Goal: Information Seeking & Learning: Learn about a topic

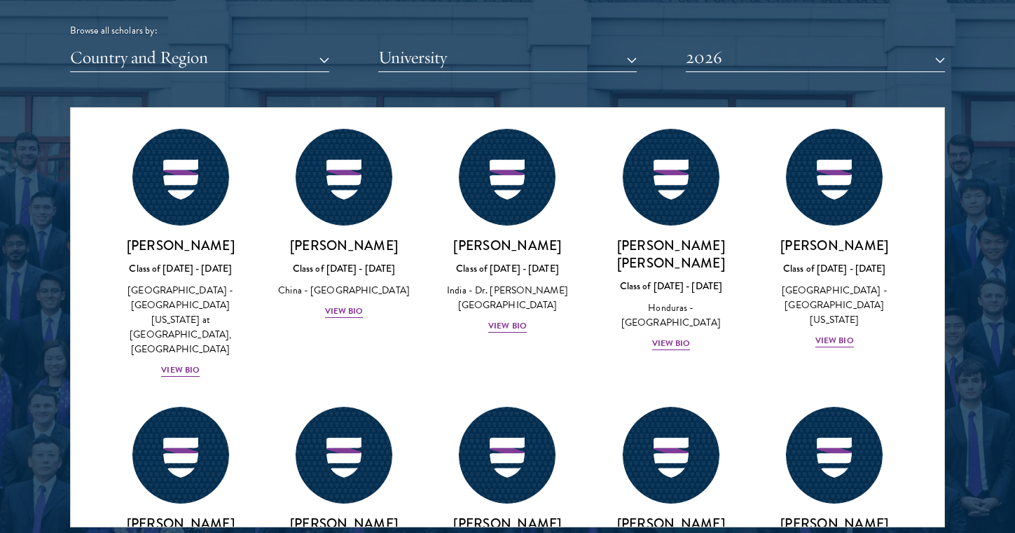
scroll to position [3040, 0]
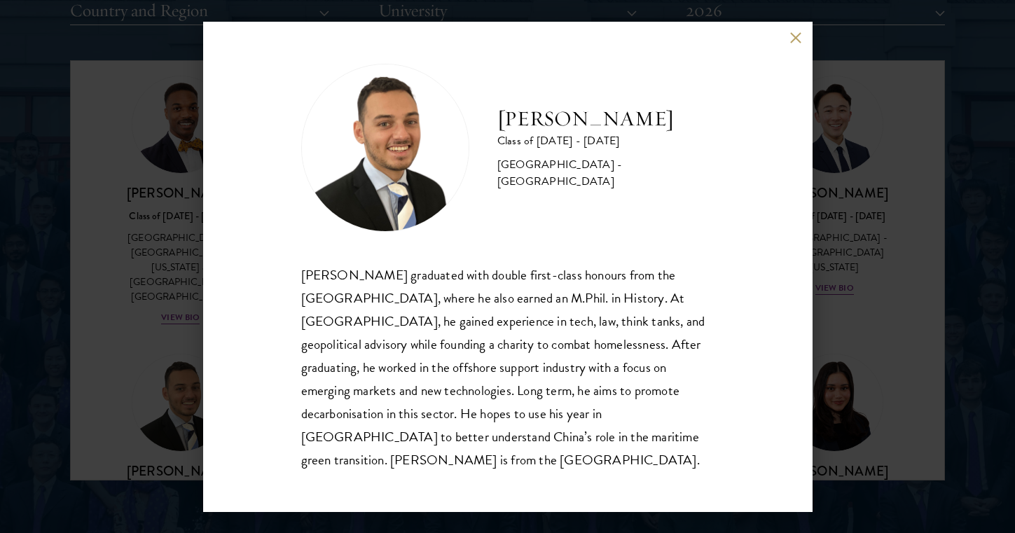
scroll to position [1799, 0]
click at [791, 44] on button at bounding box center [796, 38] width 12 height 12
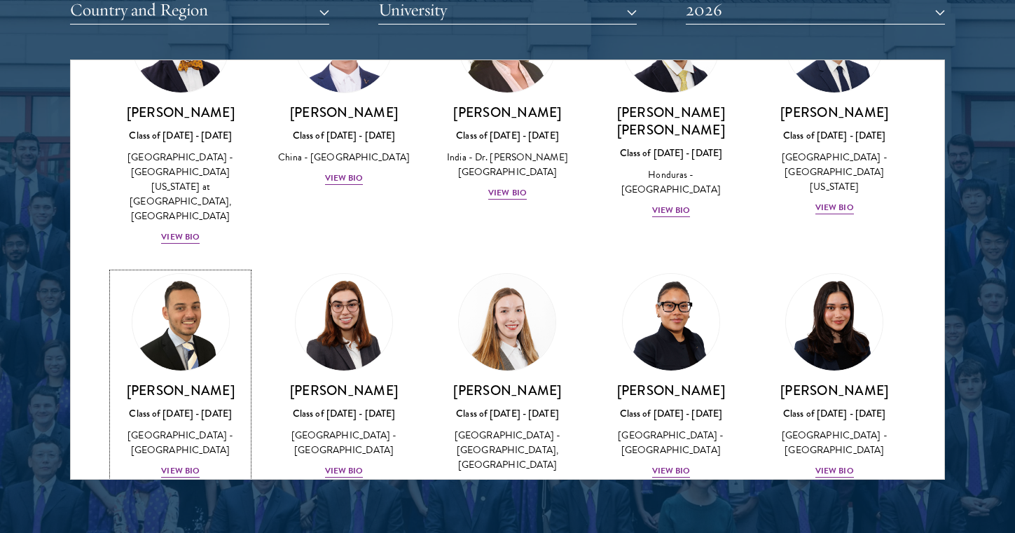
scroll to position [3131, 0]
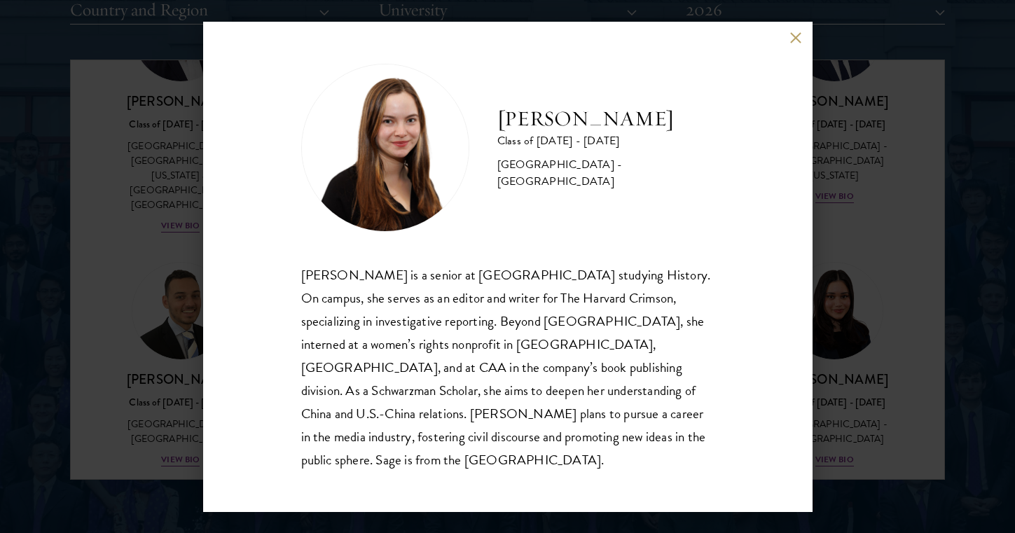
click at [793, 44] on button at bounding box center [796, 38] width 12 height 12
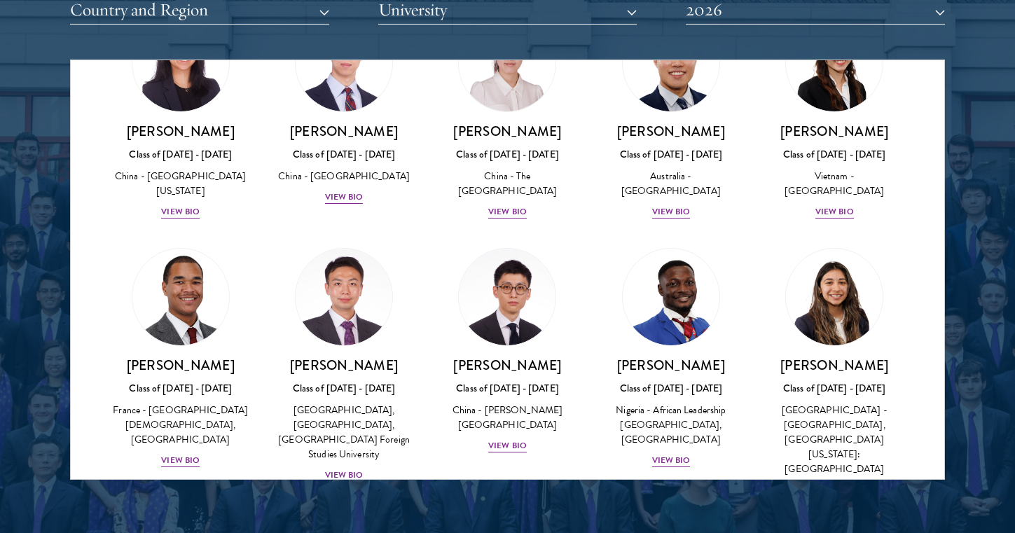
scroll to position [4156, 0]
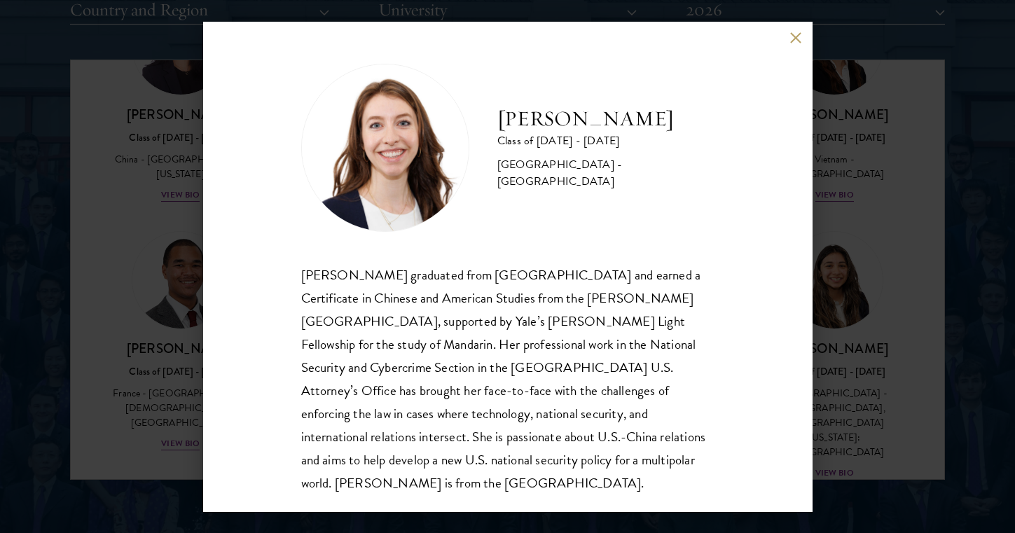
scroll to position [1, 0]
click at [796, 38] on button at bounding box center [796, 38] width 12 height 12
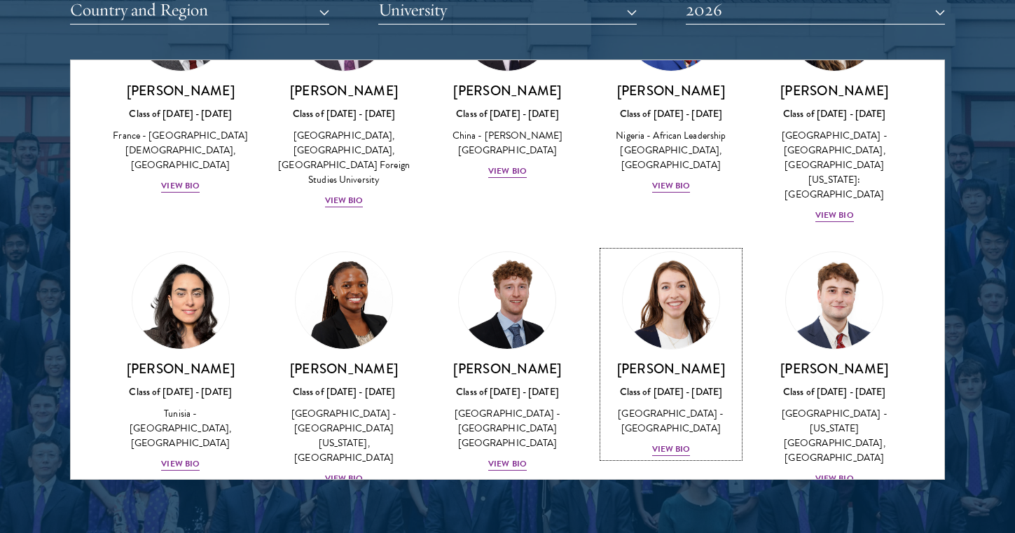
scroll to position [4423, 0]
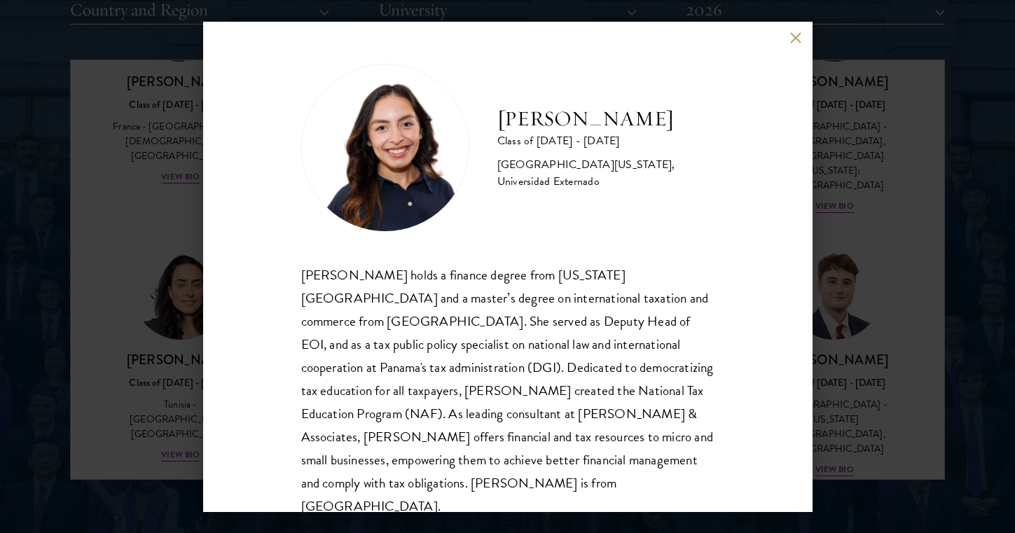
scroll to position [25, 0]
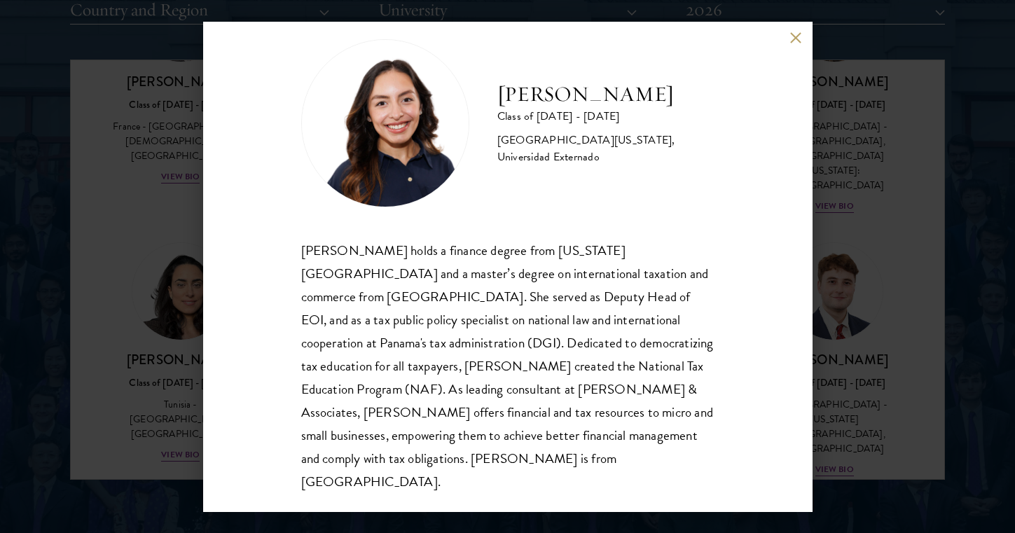
click at [793, 37] on button at bounding box center [796, 38] width 12 height 12
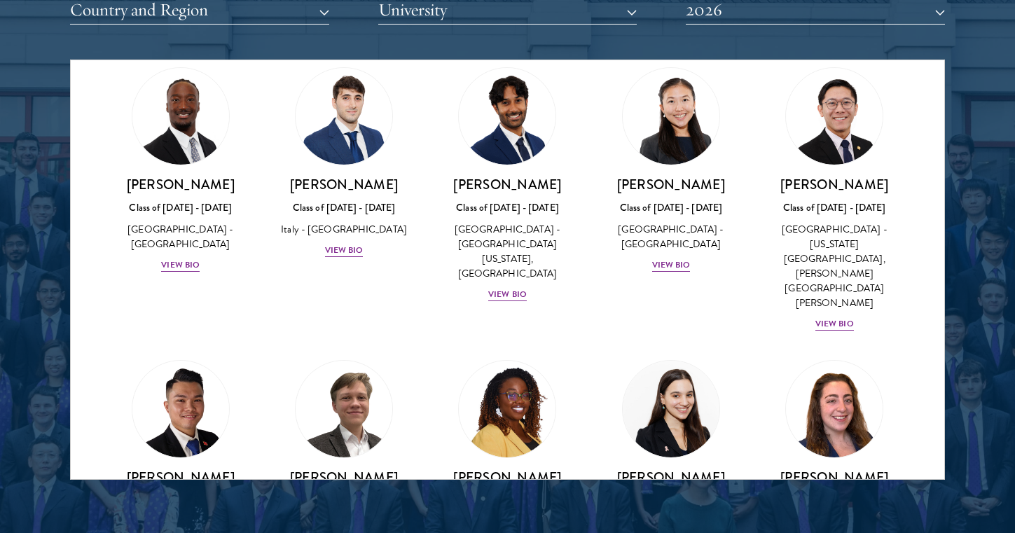
scroll to position [5116, 0]
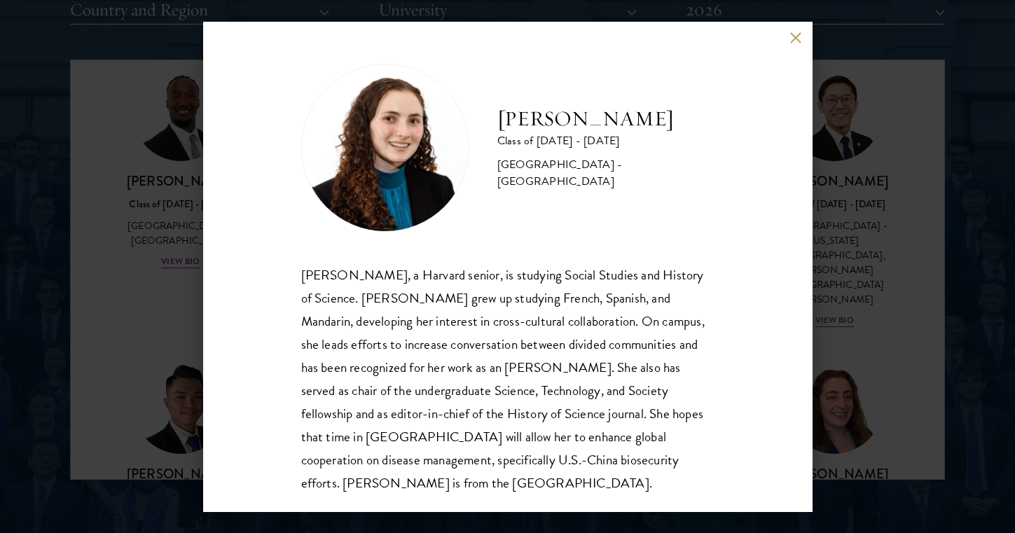
scroll to position [1, 0]
click at [793, 39] on button at bounding box center [796, 38] width 12 height 12
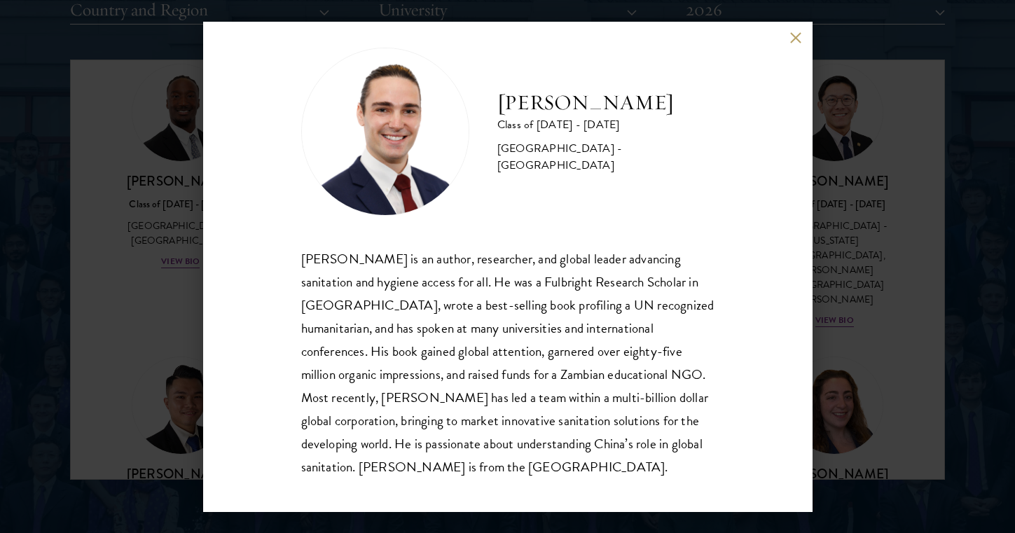
scroll to position [18, 0]
click at [791, 38] on button at bounding box center [796, 38] width 12 height 12
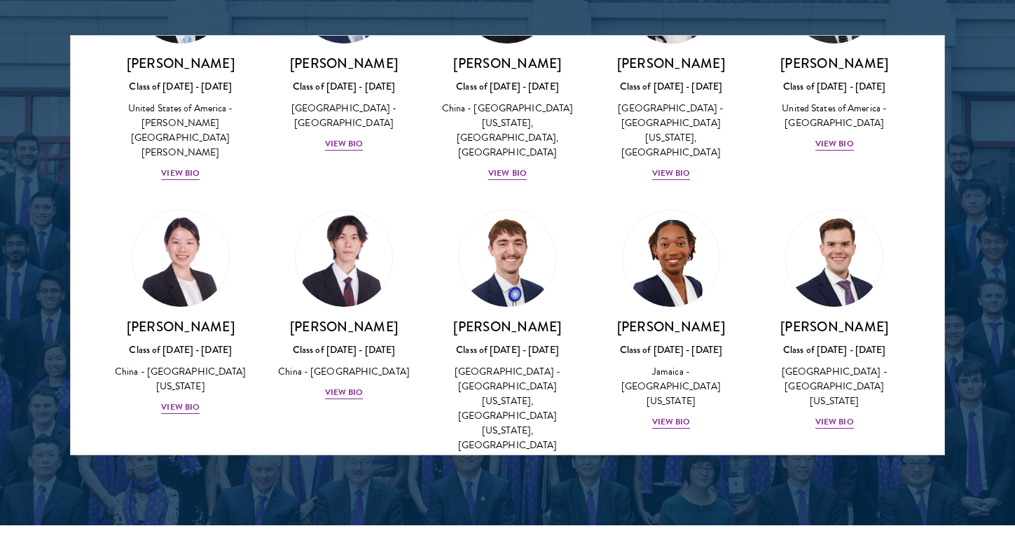
scroll to position [6737, 0]
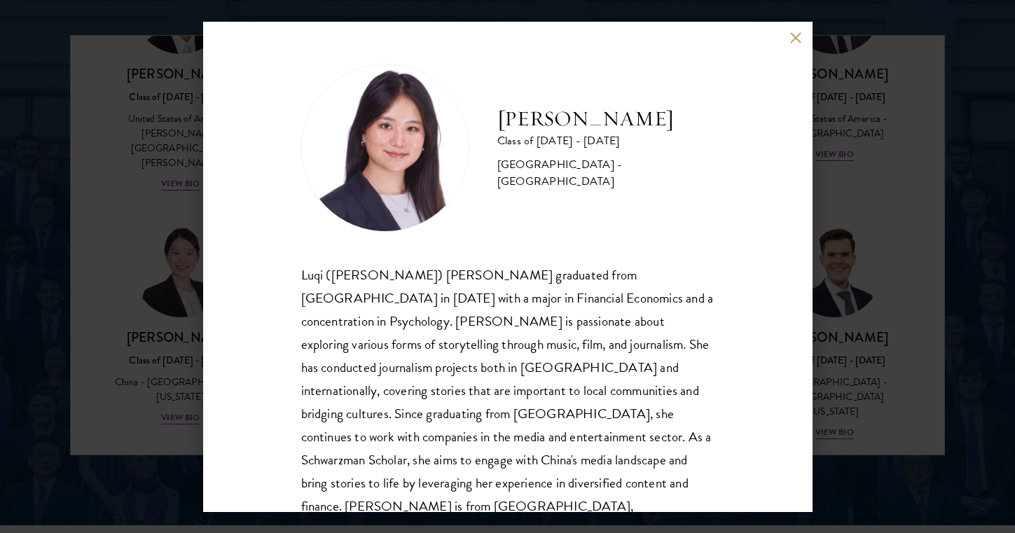
click at [795, 36] on button at bounding box center [796, 38] width 12 height 12
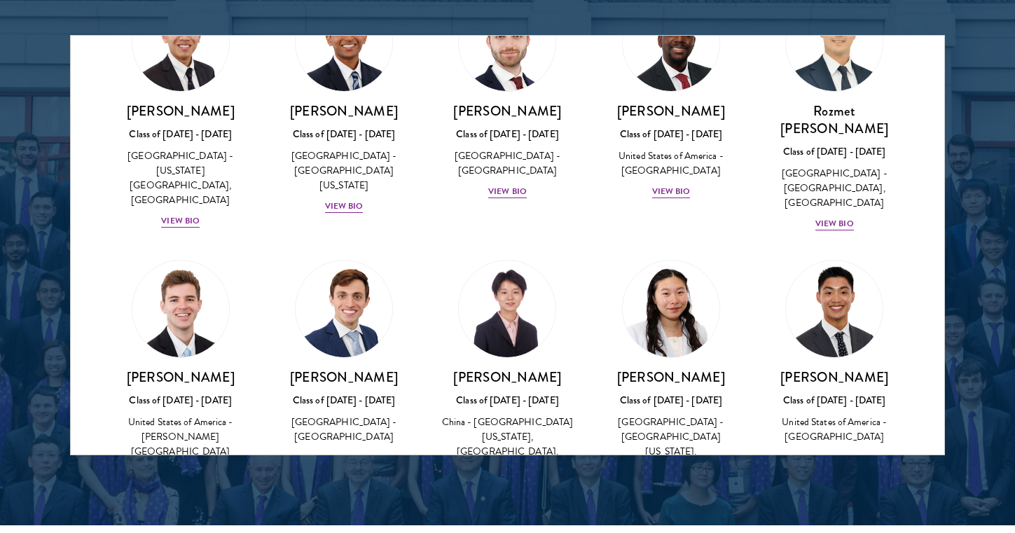
scroll to position [6415, 0]
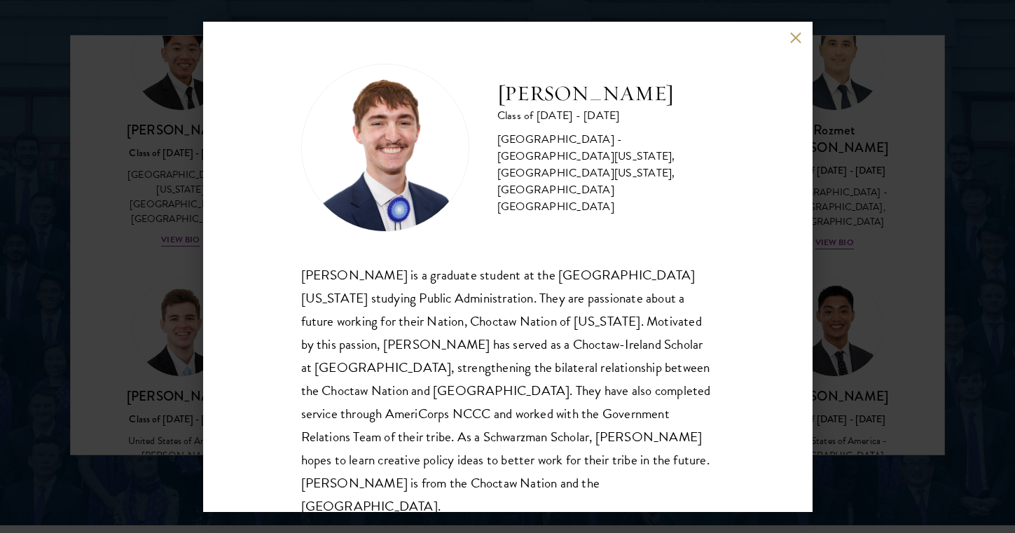
scroll to position [1, 0]
click at [802, 32] on div "[PERSON_NAME] Class of [DATE] - [DATE] [GEOGRAPHIC_DATA] - [GEOGRAPHIC_DATA][US…" at bounding box center [507, 267] width 609 height 490
click at [795, 33] on button at bounding box center [796, 38] width 12 height 12
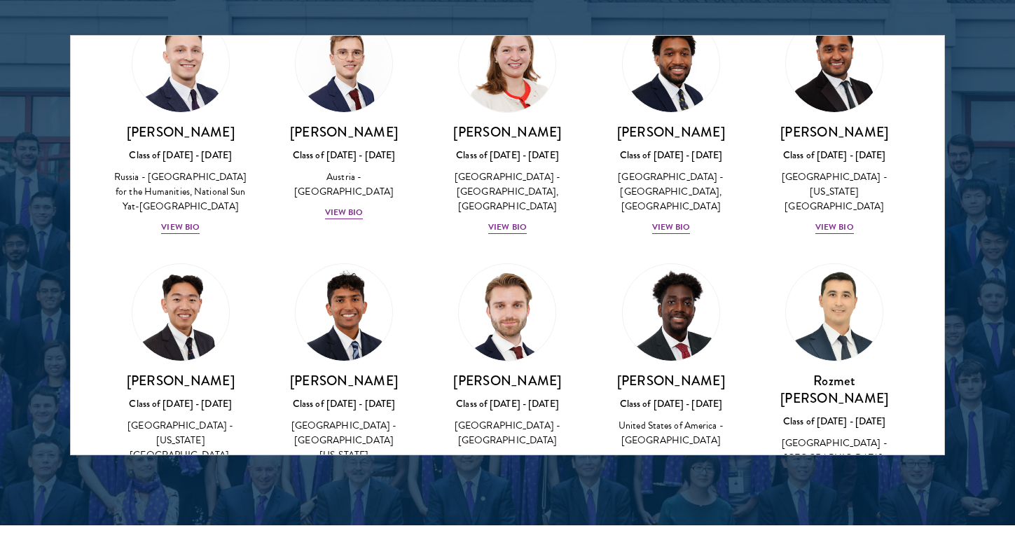
scroll to position [6161, 0]
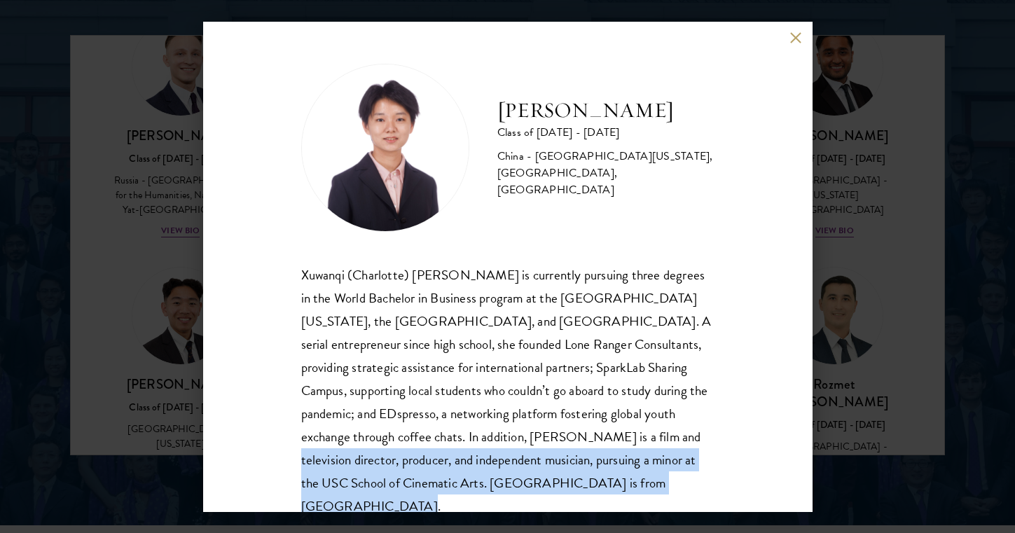
drag, startPoint x: 532, startPoint y: 436, endPoint x: 582, endPoint y: 481, distance: 67.4
click at [582, 481] on div "Xuwanqi (Charlotte) [PERSON_NAME] is currently pursuing three degrees in the Wo…" at bounding box center [507, 390] width 413 height 255
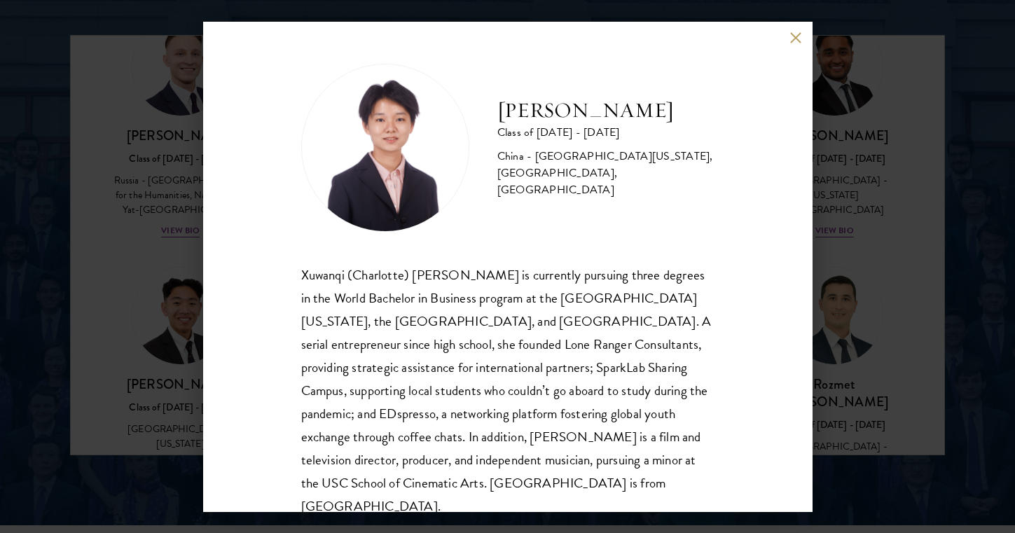
click at [596, 483] on div "Xuwanqi (Charlotte) [PERSON_NAME] is currently pursuing three degrees in the Wo…" at bounding box center [507, 390] width 413 height 255
click at [793, 37] on button at bounding box center [796, 38] width 12 height 12
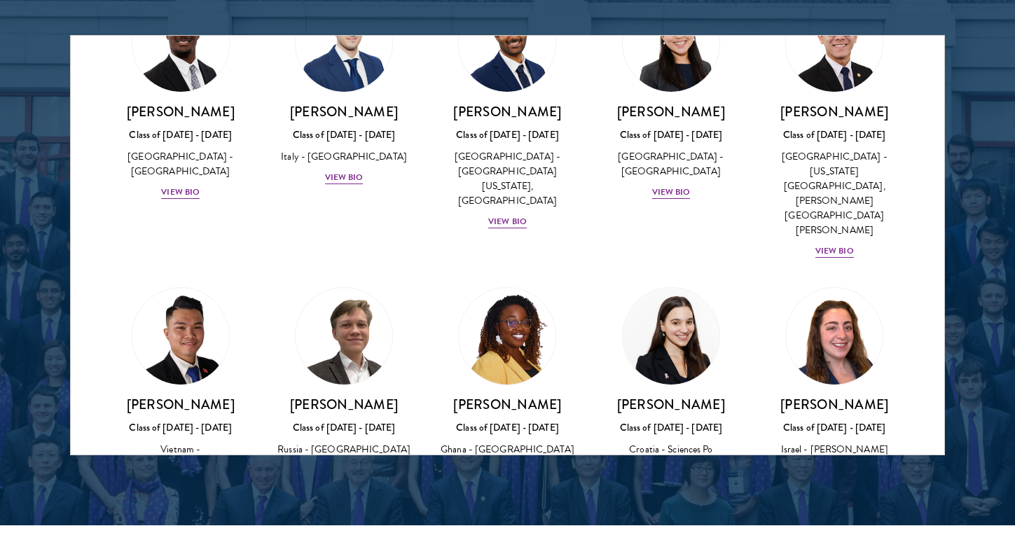
scroll to position [5160, 0]
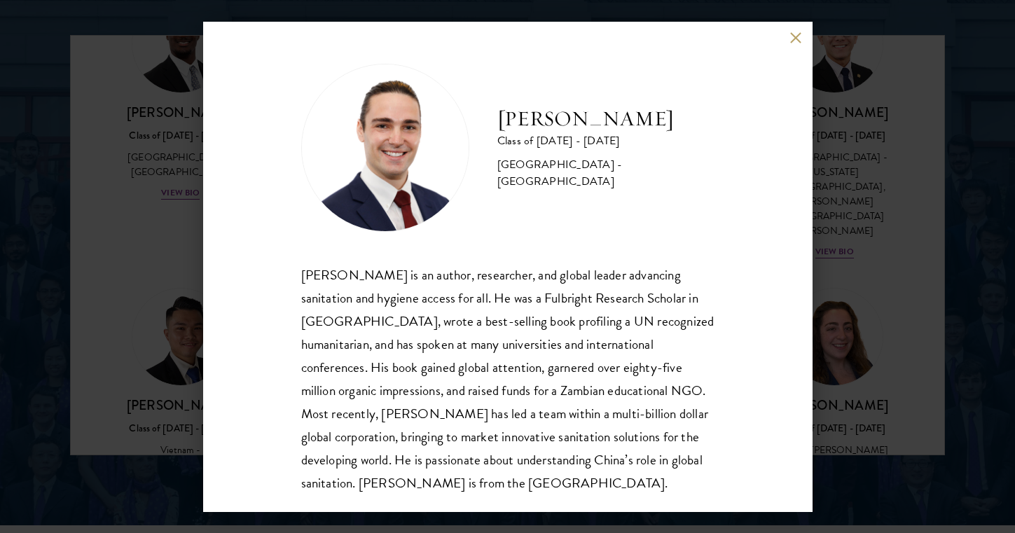
scroll to position [25, 0]
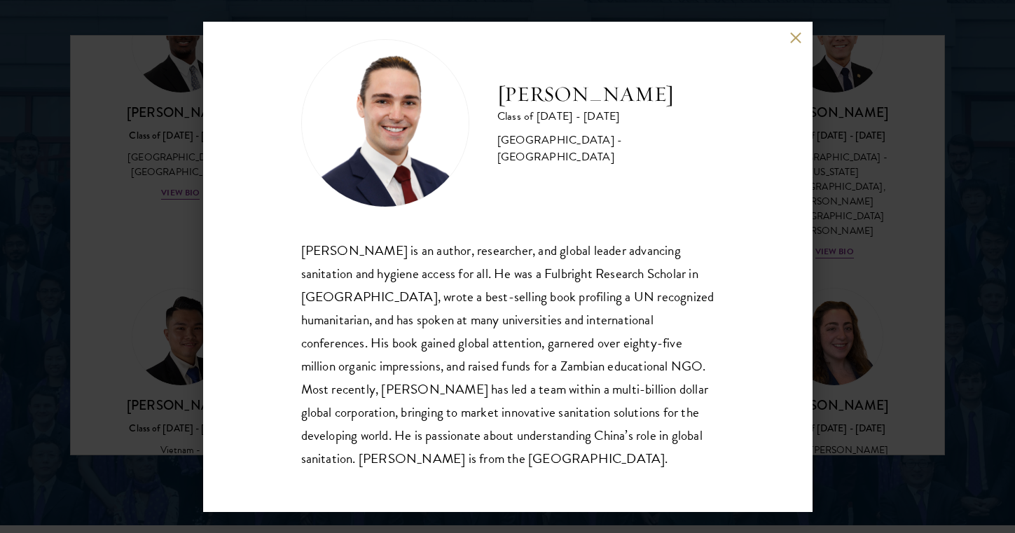
click at [788, 29] on div "[PERSON_NAME] Class of [DATE] - [DATE] [GEOGRAPHIC_DATA] - [GEOGRAPHIC_DATA] [P…" at bounding box center [507, 267] width 609 height 490
click at [793, 37] on button at bounding box center [796, 38] width 12 height 12
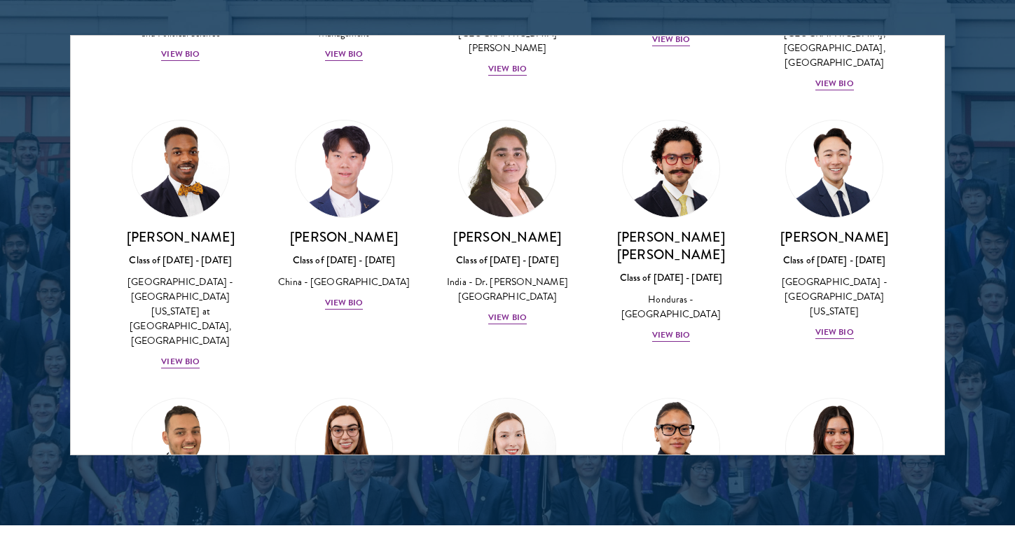
scroll to position [2959, 0]
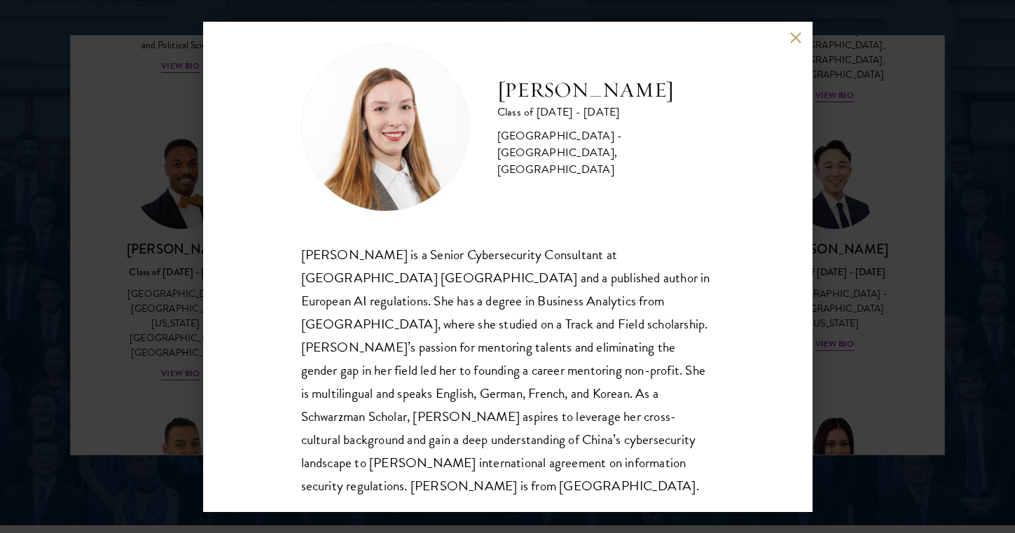
scroll to position [23, 0]
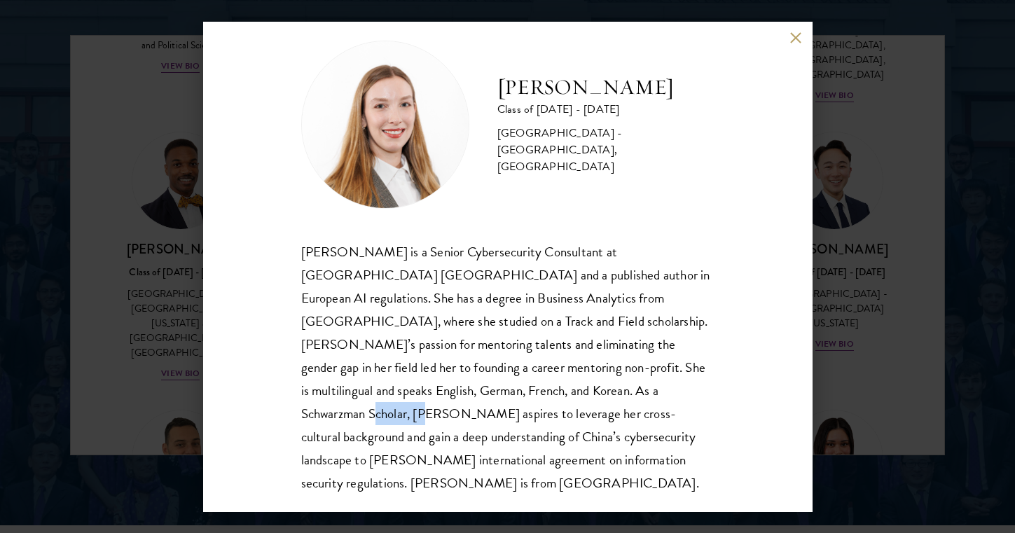
drag, startPoint x: 496, startPoint y: 391, endPoint x: 545, endPoint y: 393, distance: 49.1
click at [546, 394] on div "[PERSON_NAME] is a Senior Cybersecurity Consultant at [GEOGRAPHIC_DATA] [GEOGRA…" at bounding box center [507, 367] width 413 height 255
click at [734, 424] on div "[PERSON_NAME] Class of [DATE] - [DATE] [GEOGRAPHIC_DATA] - [GEOGRAPHIC_DATA], […" at bounding box center [507, 267] width 609 height 490
click at [793, 34] on button at bounding box center [796, 38] width 12 height 12
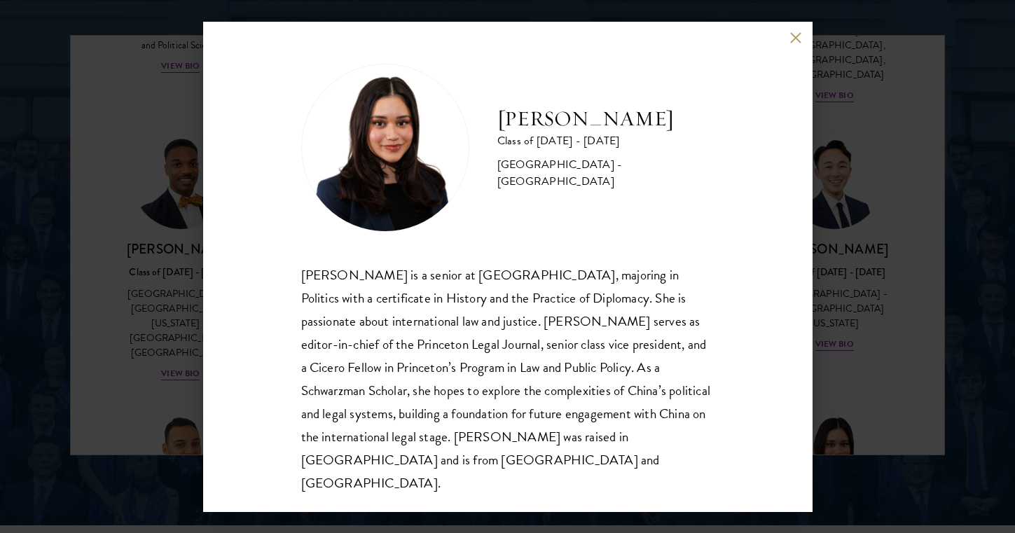
click at [798, 44] on button at bounding box center [796, 38] width 12 height 12
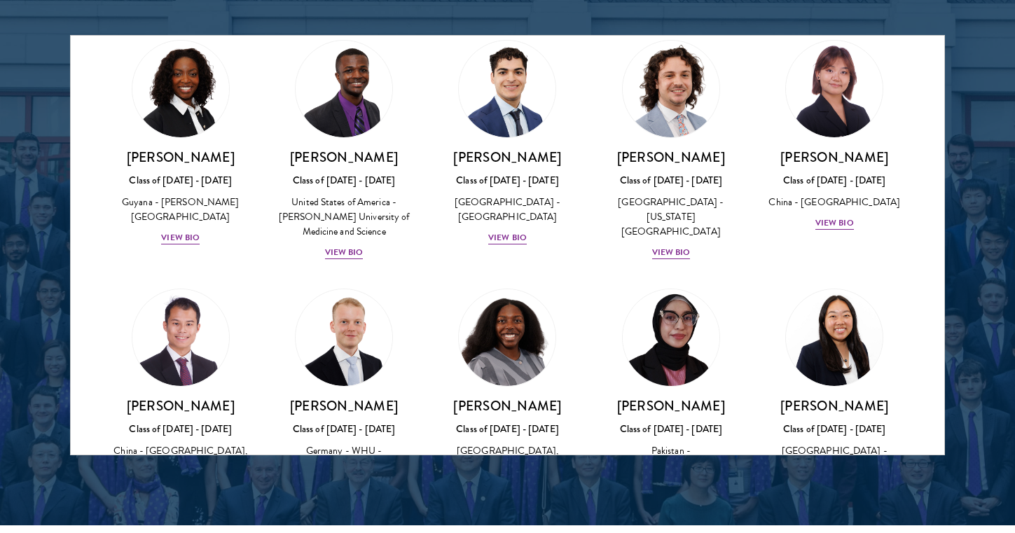
scroll to position [2514, 0]
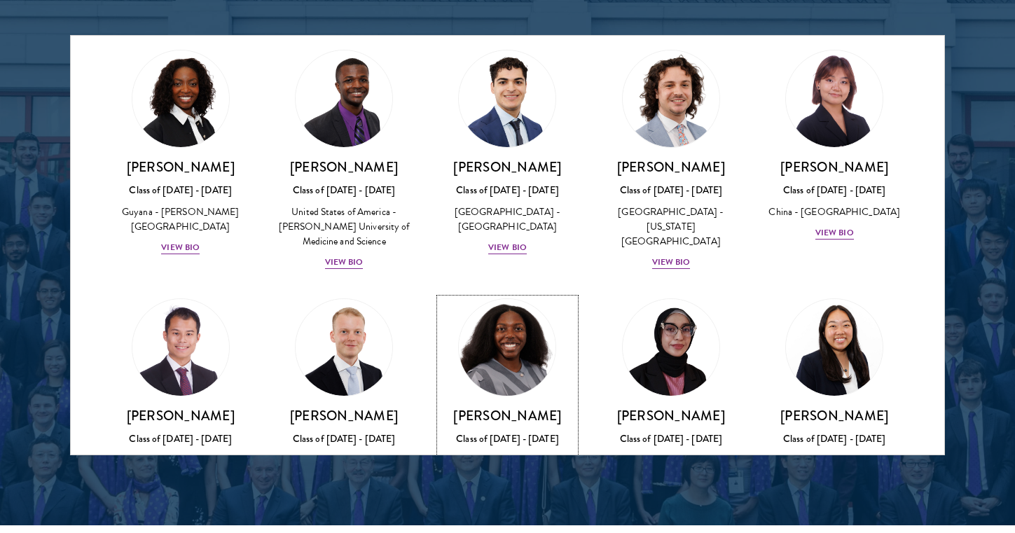
click at [511, 407] on div "[PERSON_NAME] Class of [DATE] - [DATE] [GEOGRAPHIC_DATA] - [GEOGRAPHIC_DATA], […" at bounding box center [507, 470] width 135 height 127
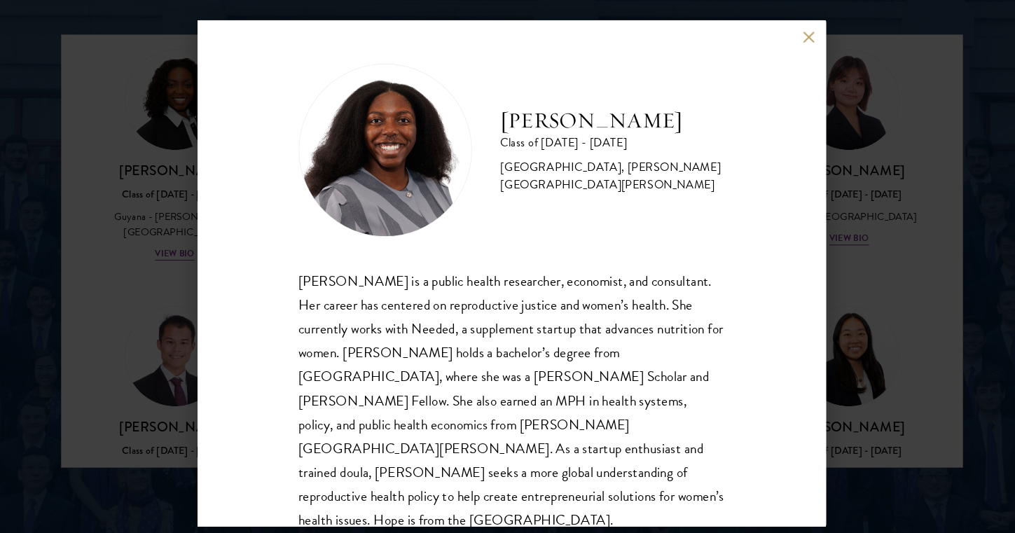
scroll to position [1820, 0]
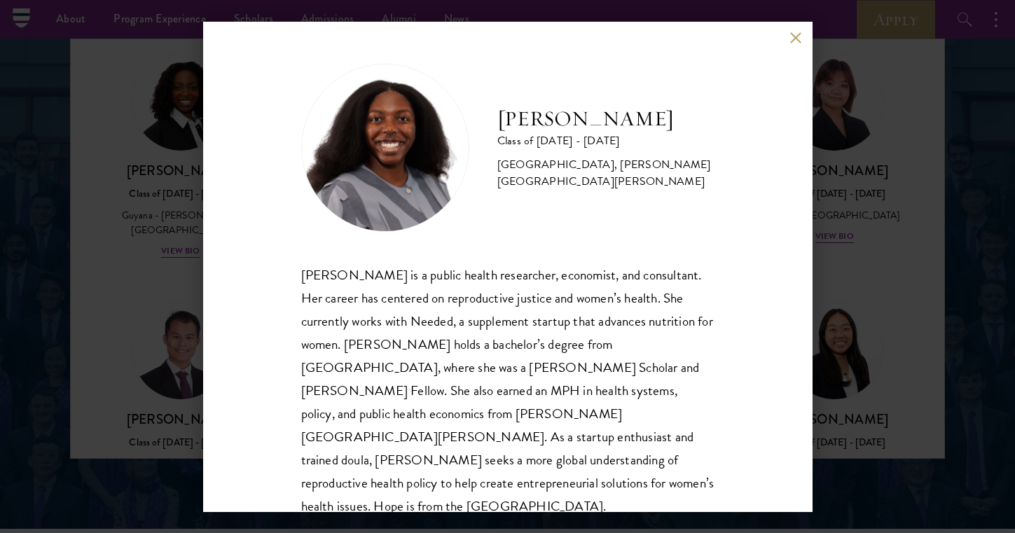
click at [794, 36] on button at bounding box center [796, 38] width 12 height 12
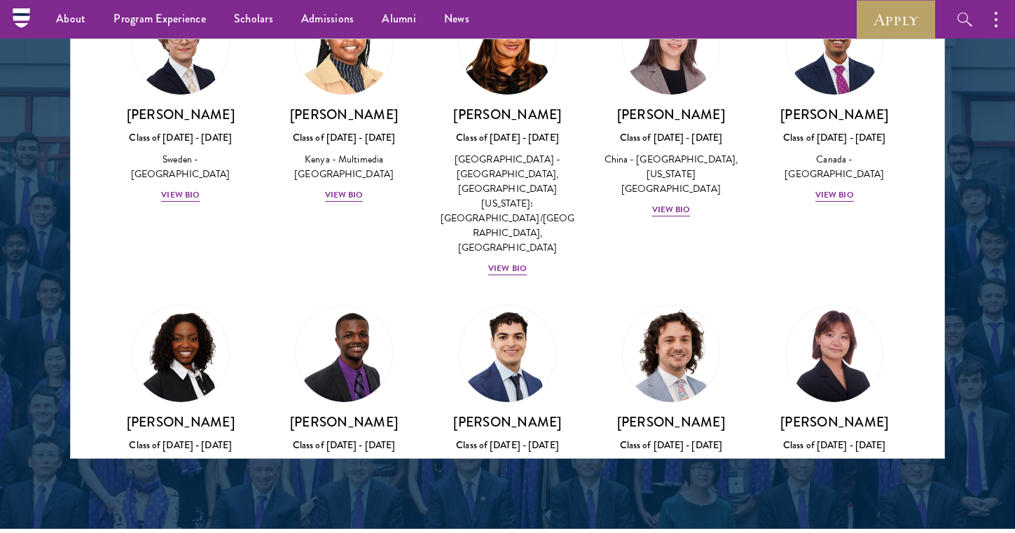
scroll to position [2259, 0]
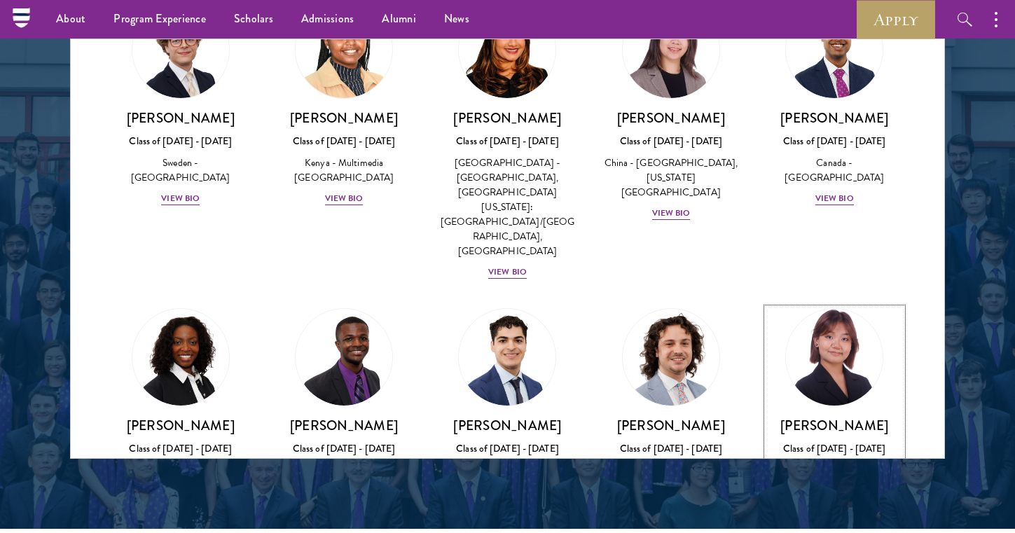
click at [837, 485] on div "View Bio" at bounding box center [834, 491] width 39 height 13
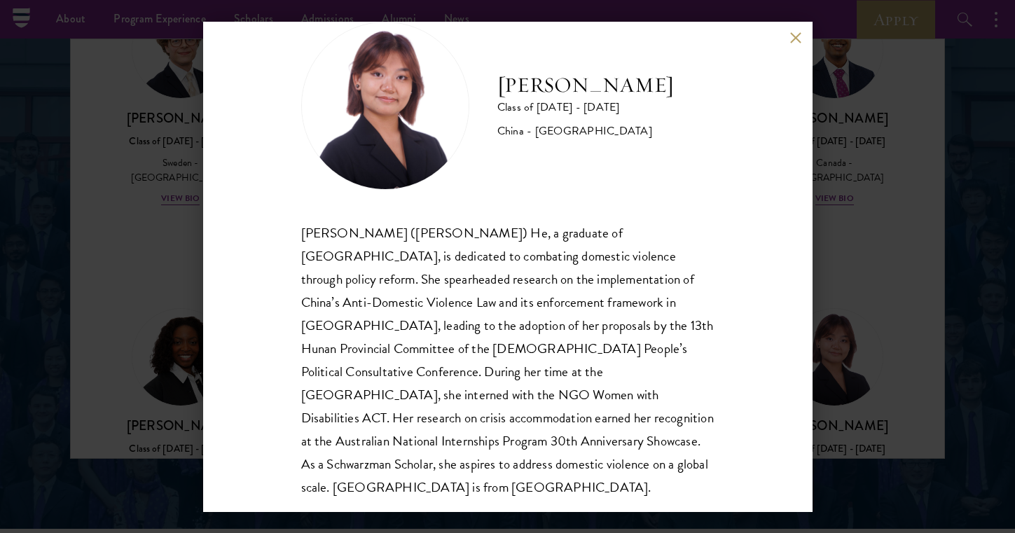
scroll to position [48, 0]
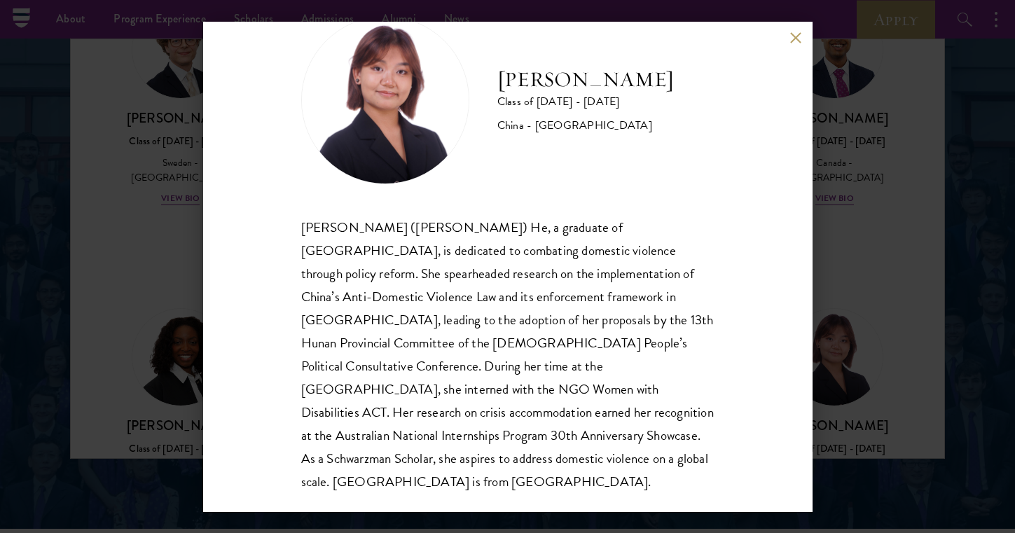
click at [795, 40] on button at bounding box center [796, 38] width 12 height 12
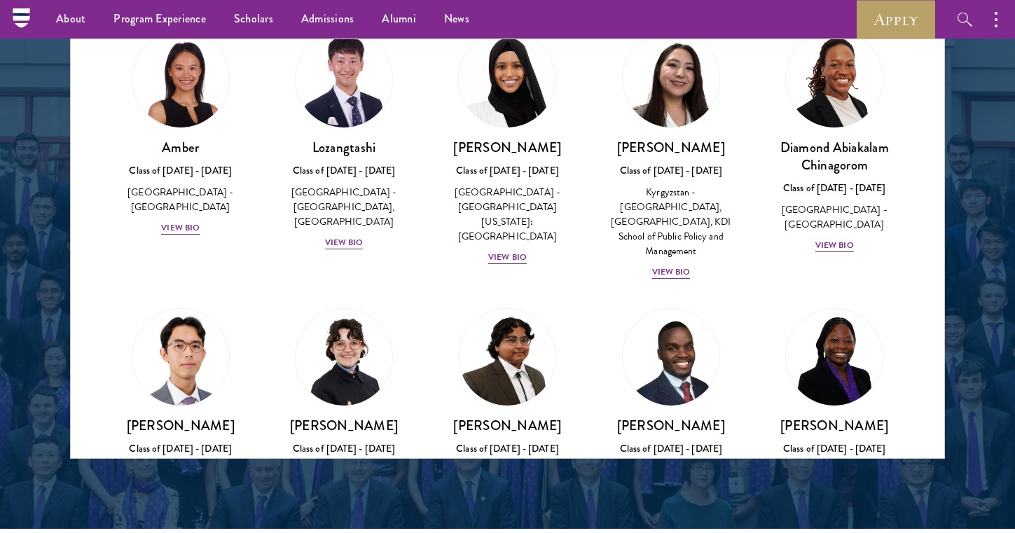
scroll to position [57, 0]
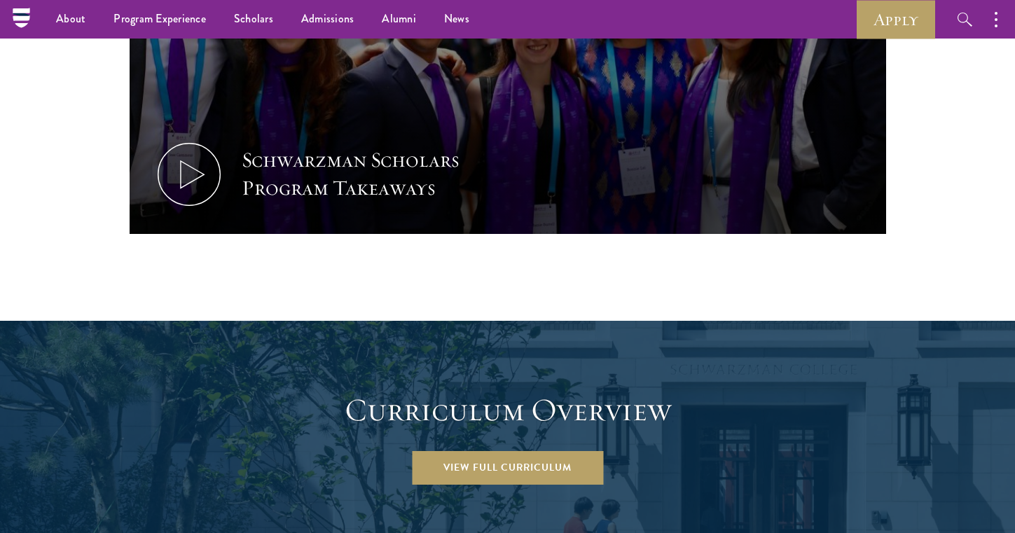
scroll to position [1596, 0]
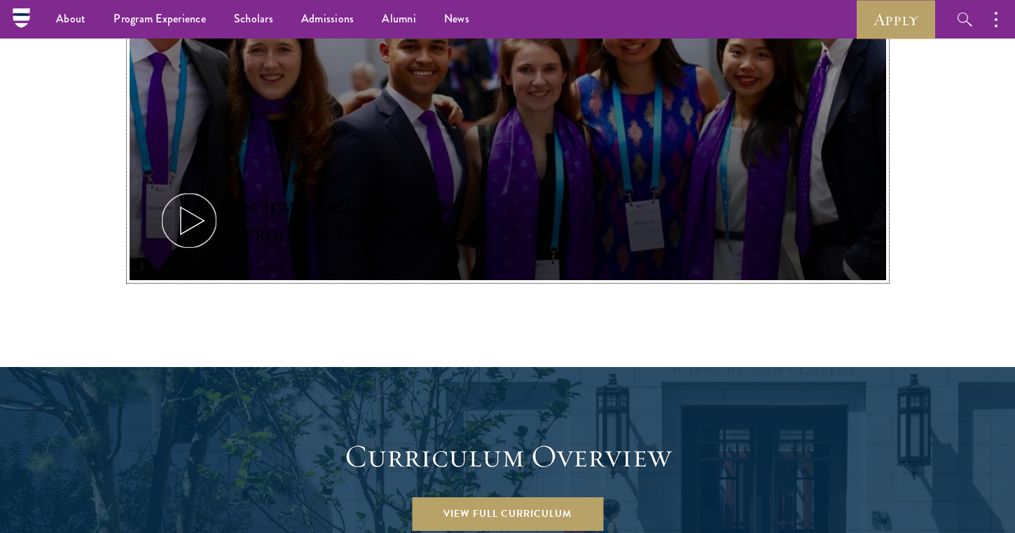
click at [188, 189] on icon at bounding box center [189, 220] width 63 height 63
